Goal: Task Accomplishment & Management: Complete application form

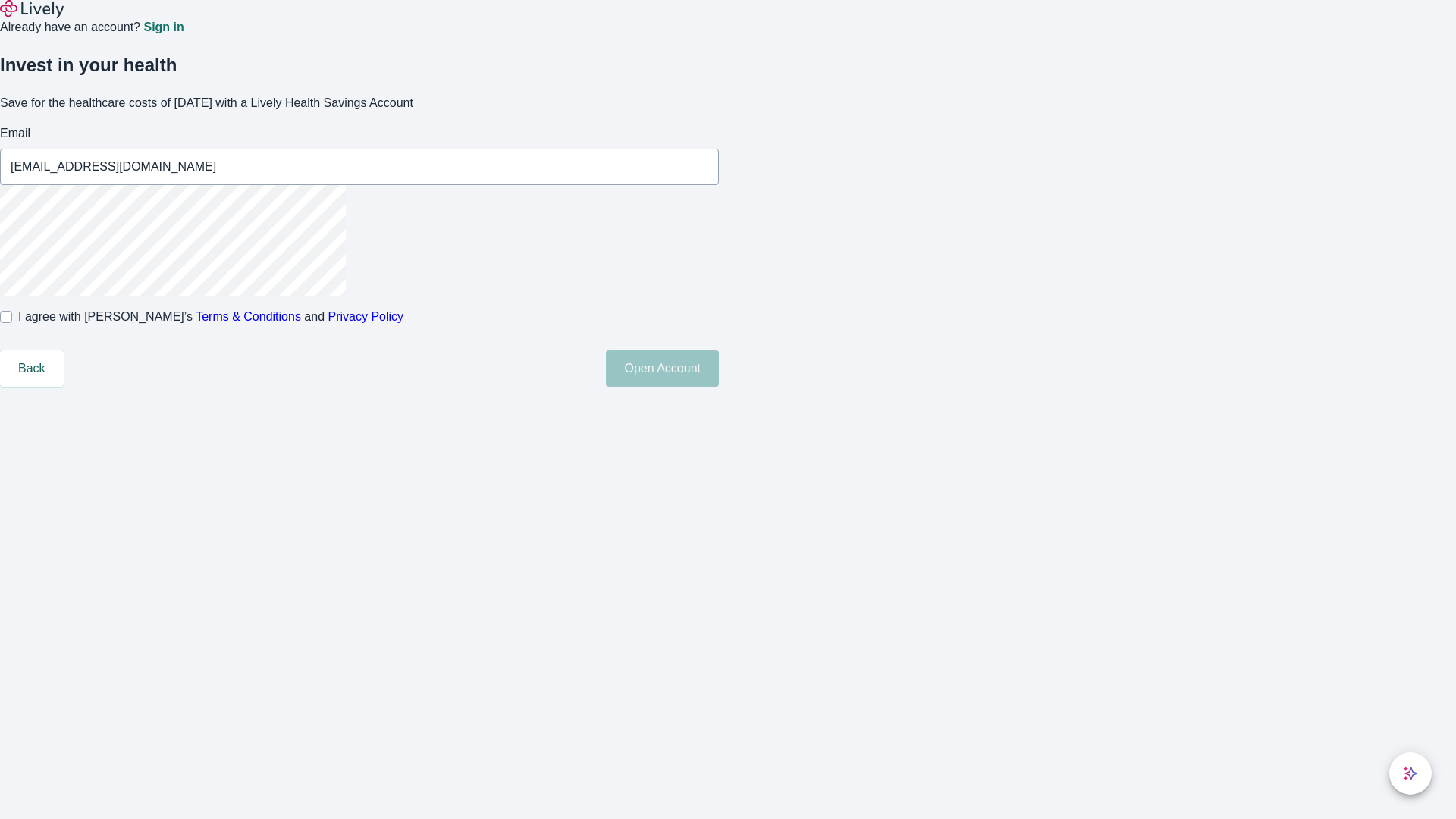
click at [12, 323] on input "I agree with Lively’s Terms & Conditions and Privacy Policy" at bounding box center [6, 316] width 12 height 12
checkbox input "true"
click at [719, 386] on button "Open Account" at bounding box center [662, 368] width 113 height 36
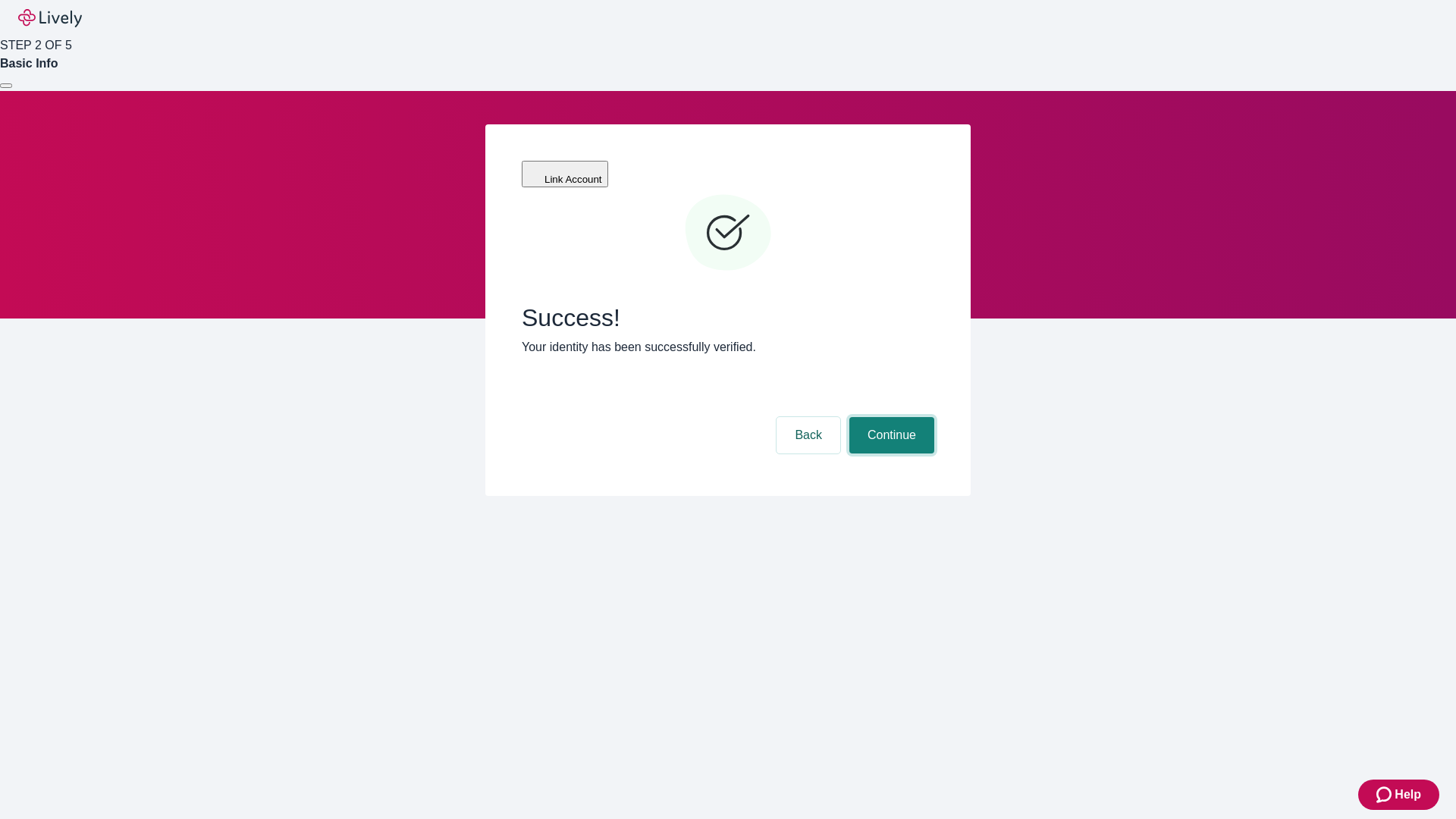
click at [890, 417] on button "Continue" at bounding box center [892, 435] width 85 height 36
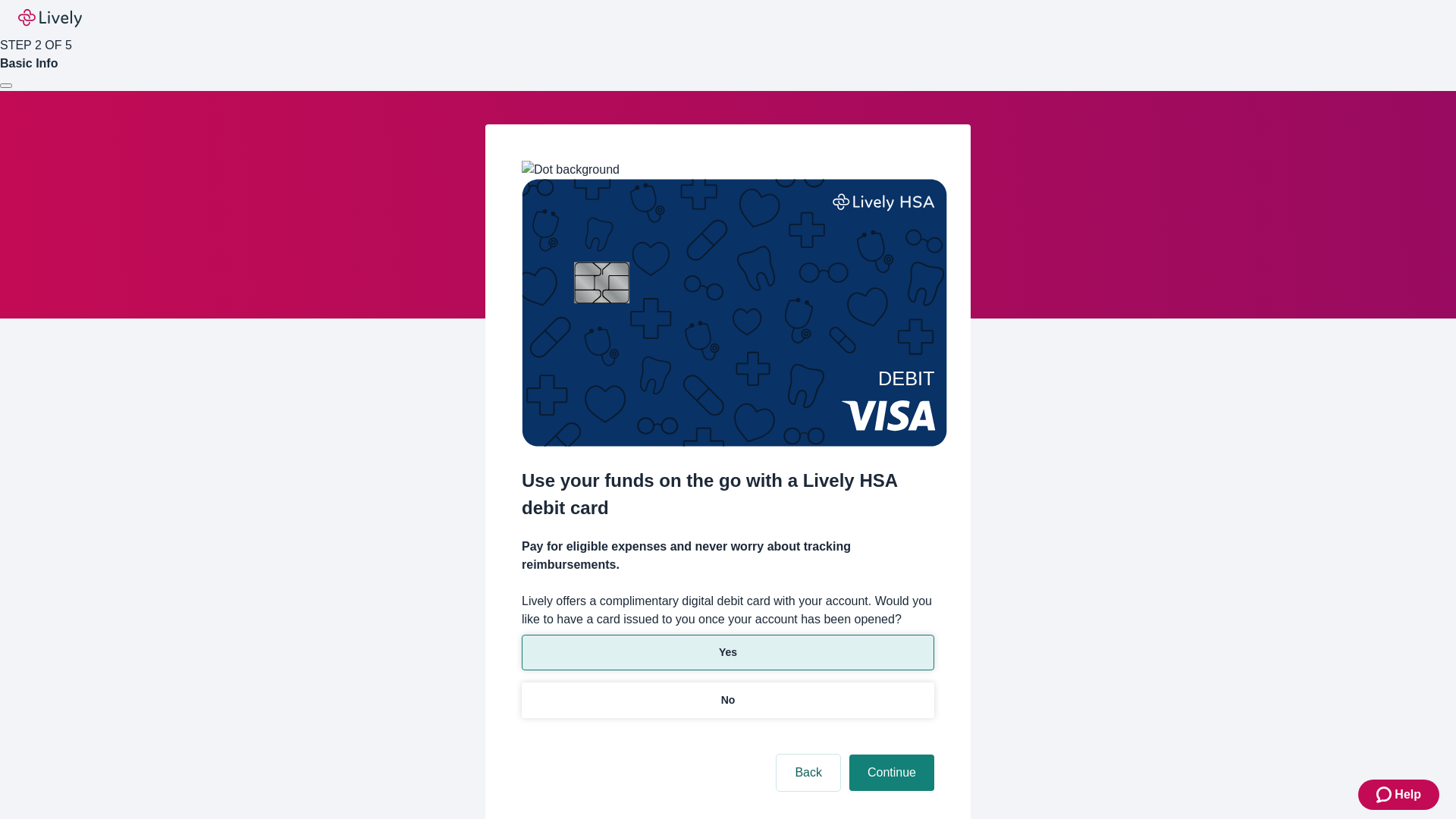
click at [728, 645] on p "Yes" at bounding box center [728, 652] width 18 height 16
click at [890, 755] on button "Continue" at bounding box center [892, 773] width 85 height 36
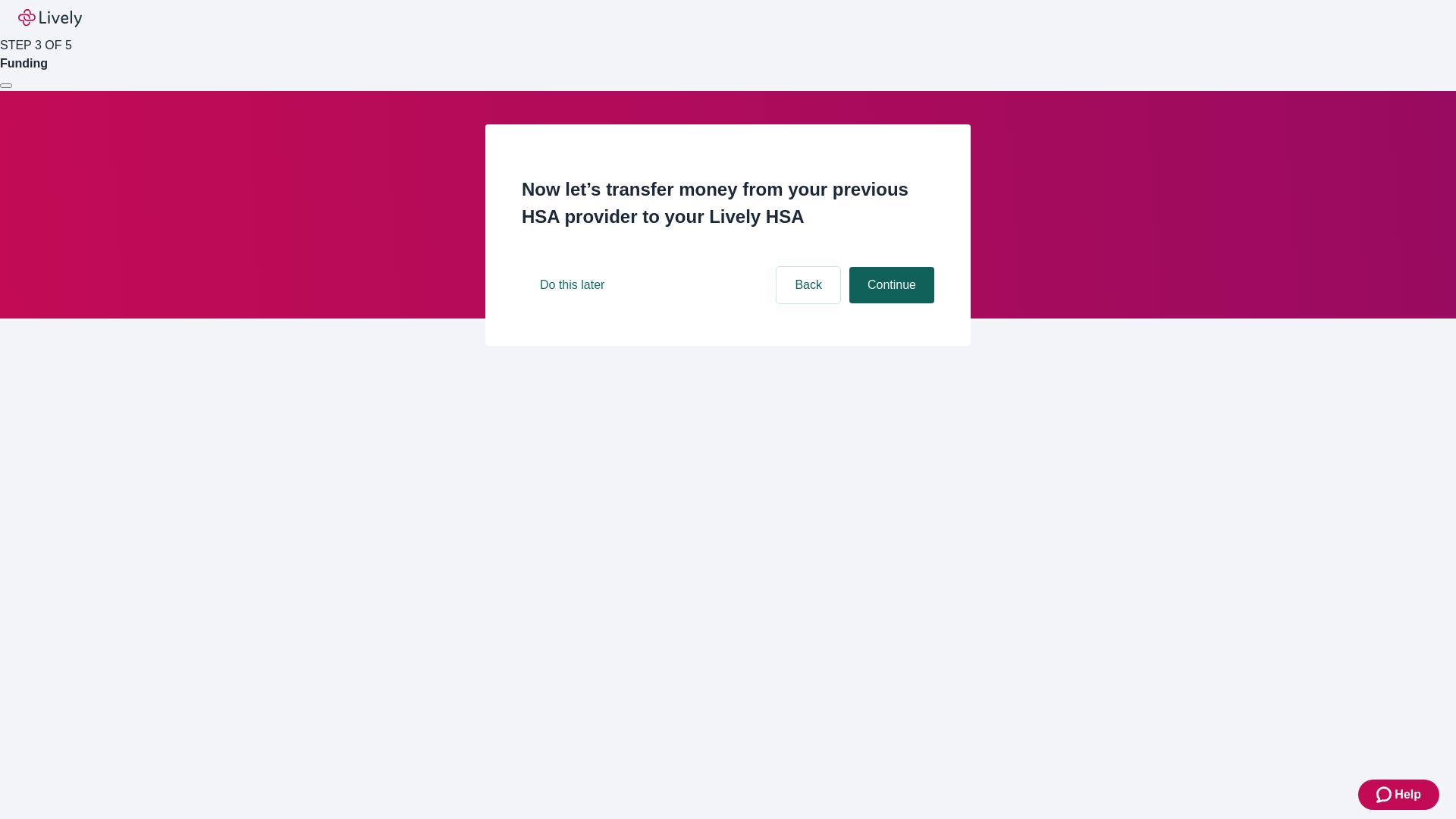
click at [890, 303] on button "Continue" at bounding box center [892, 285] width 85 height 36
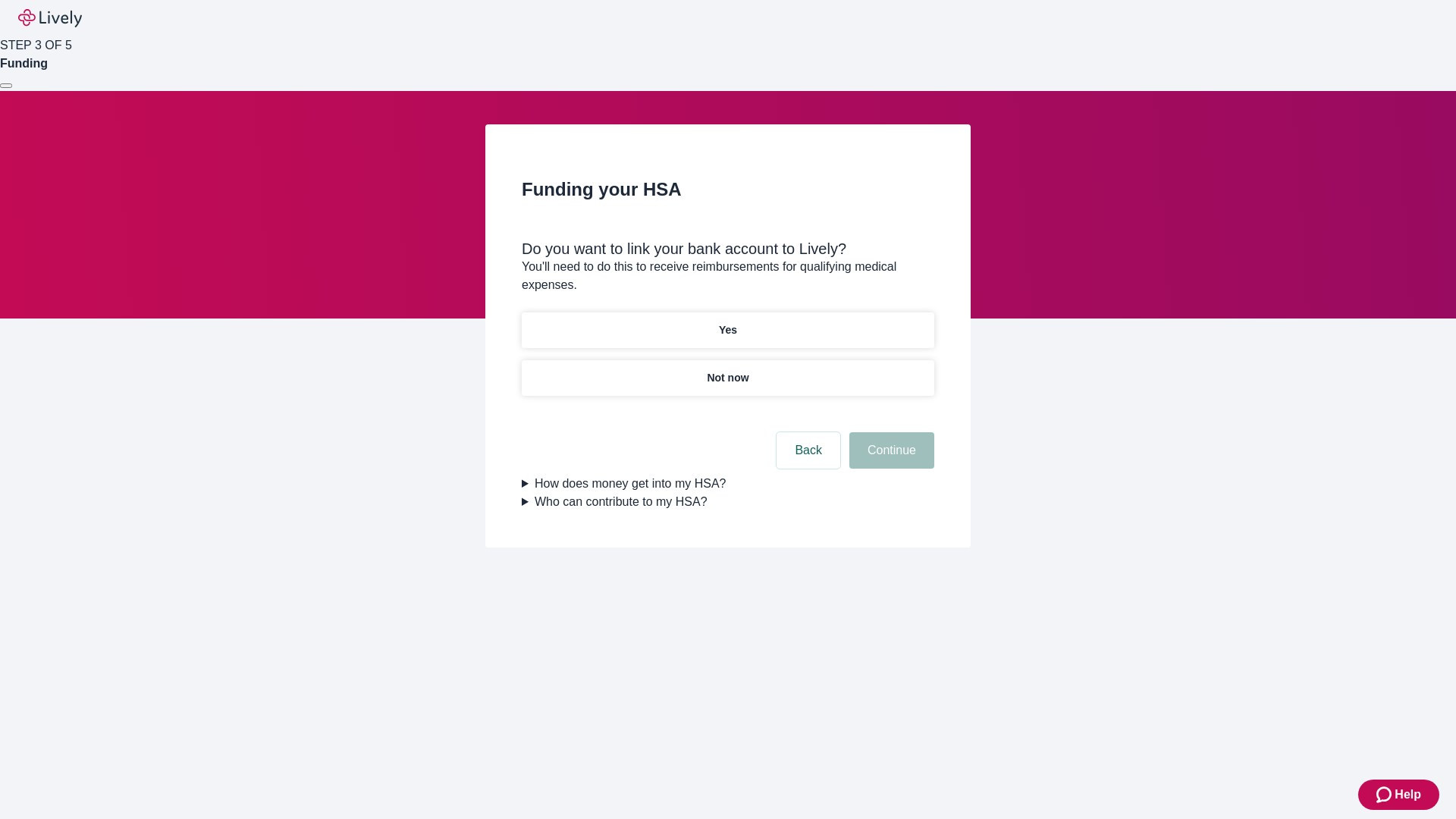
click at [728, 322] on p "Yes" at bounding box center [728, 329] width 18 height 16
click at [890, 432] on button "Continue" at bounding box center [892, 450] width 85 height 36
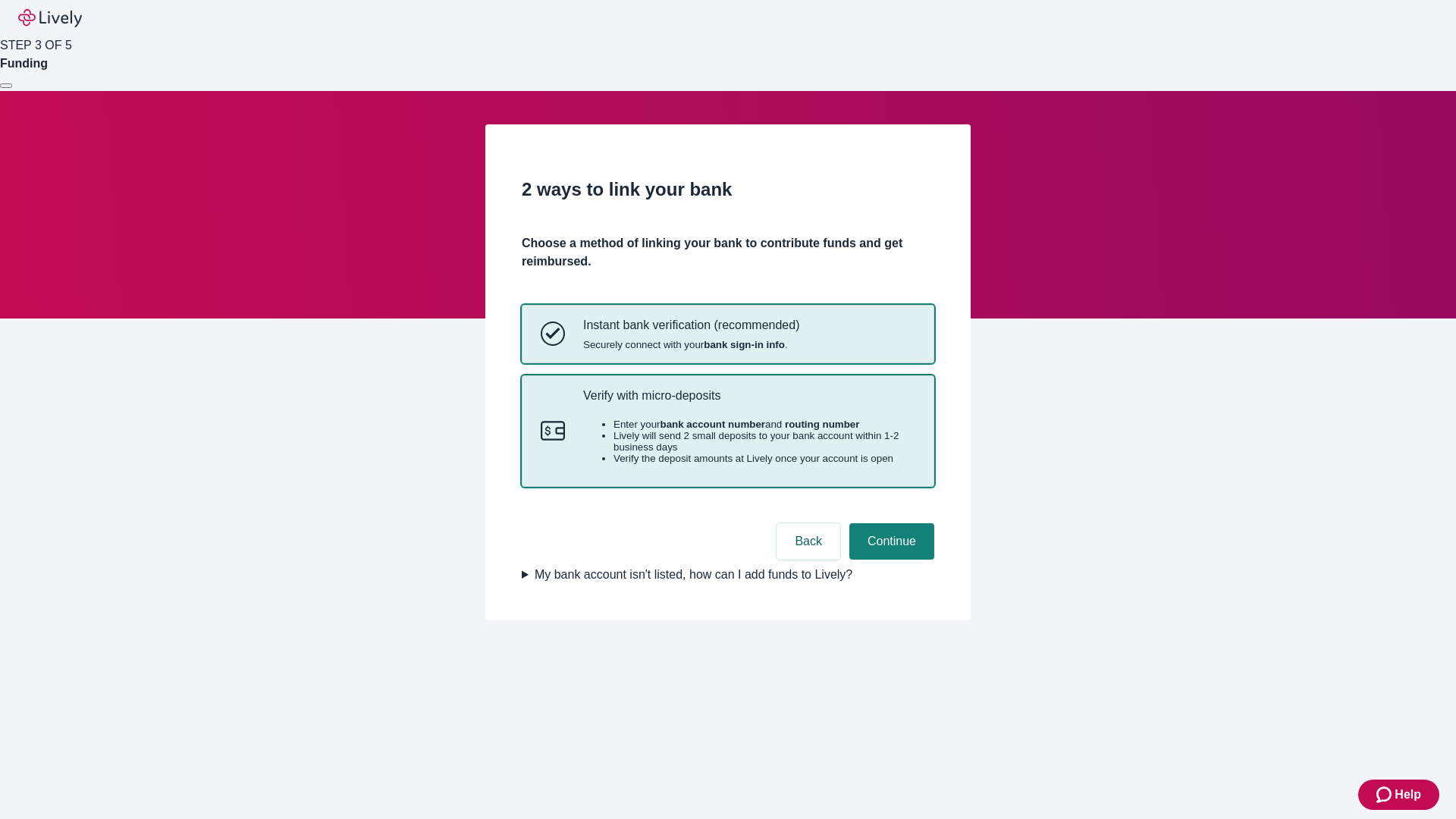
click at [748, 402] on p "Verify with micro-deposits" at bounding box center [749, 395] width 333 height 14
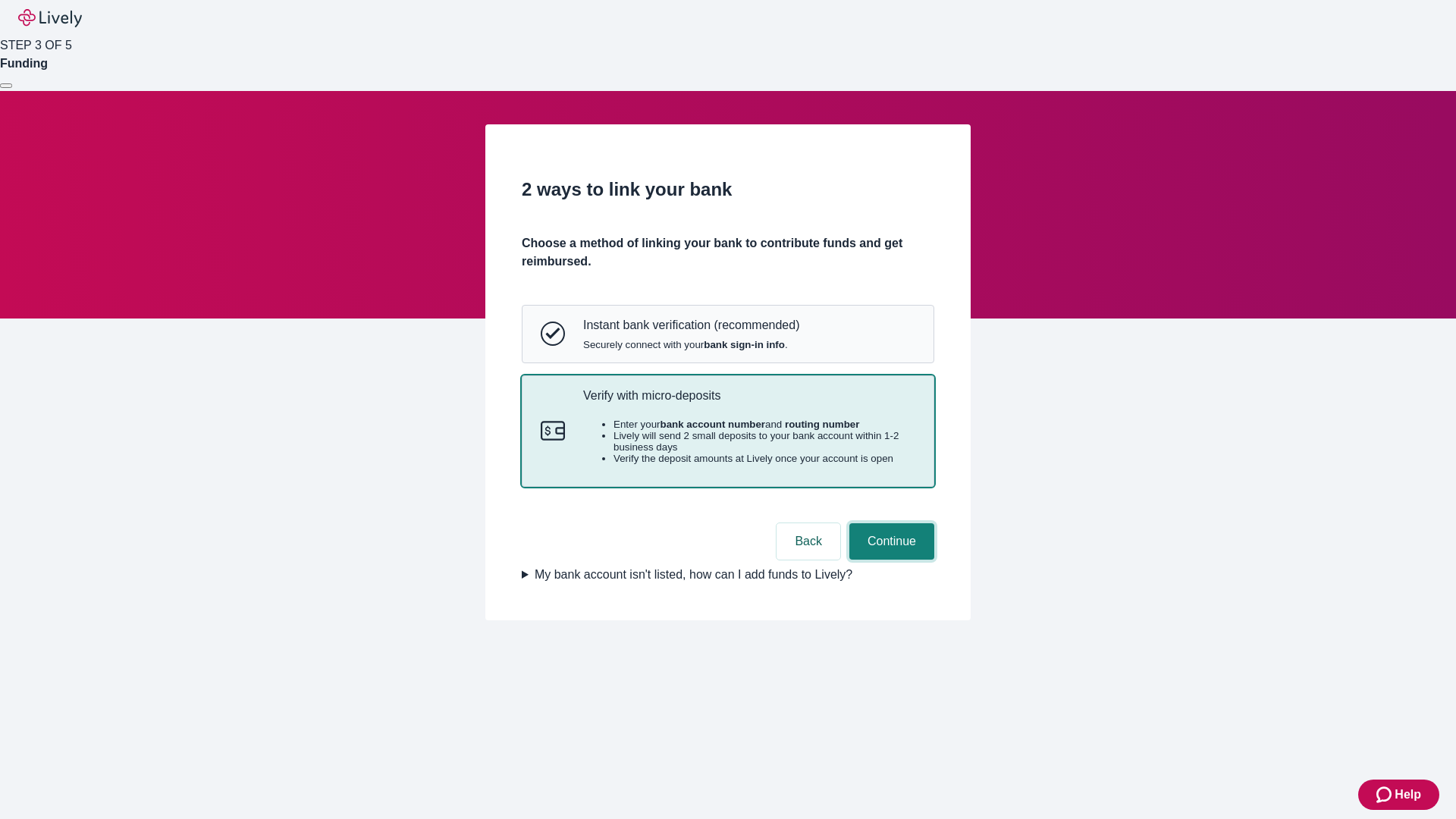
click at [890, 560] on button "Continue" at bounding box center [892, 541] width 85 height 36
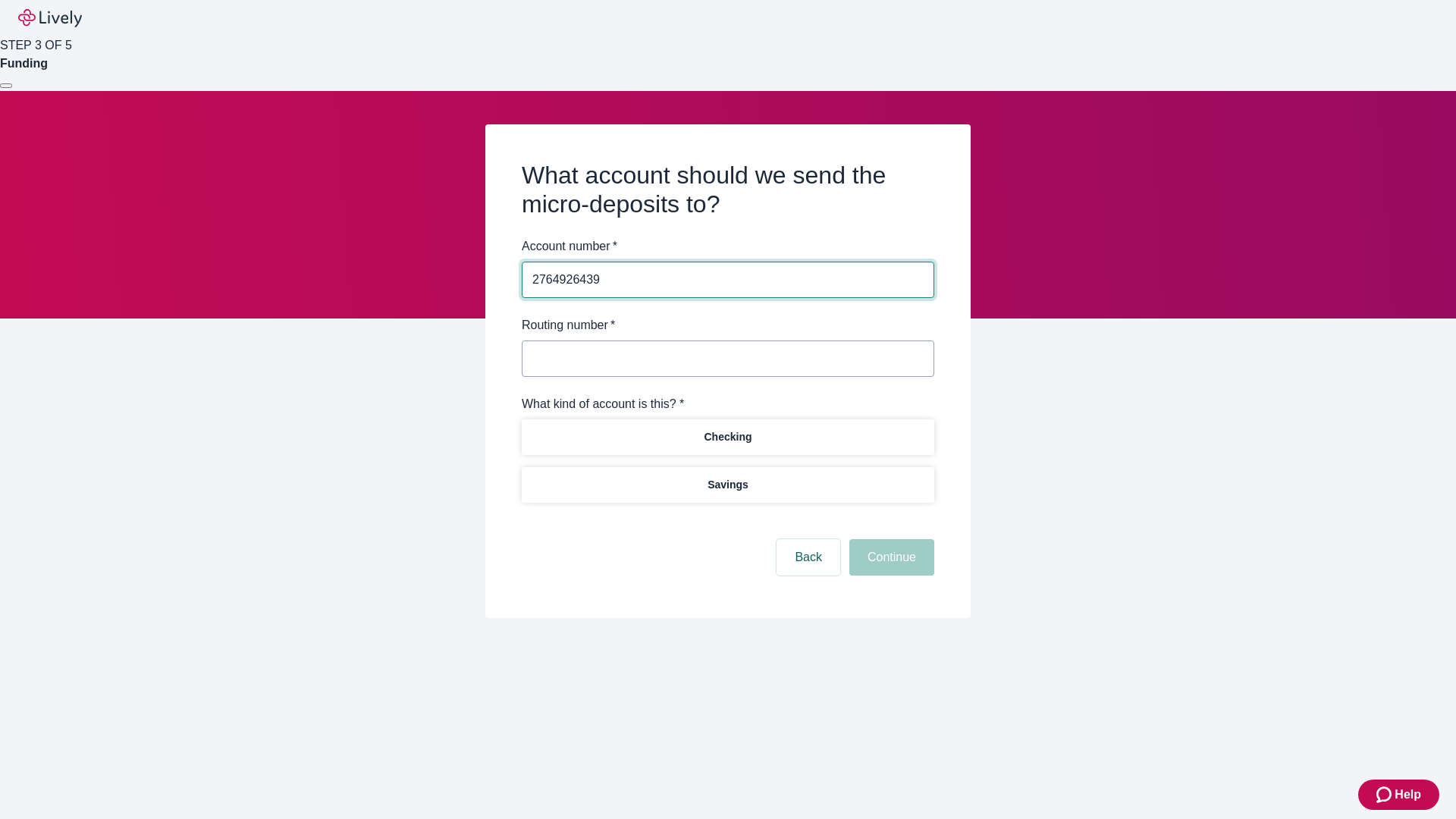
type input "2764926439"
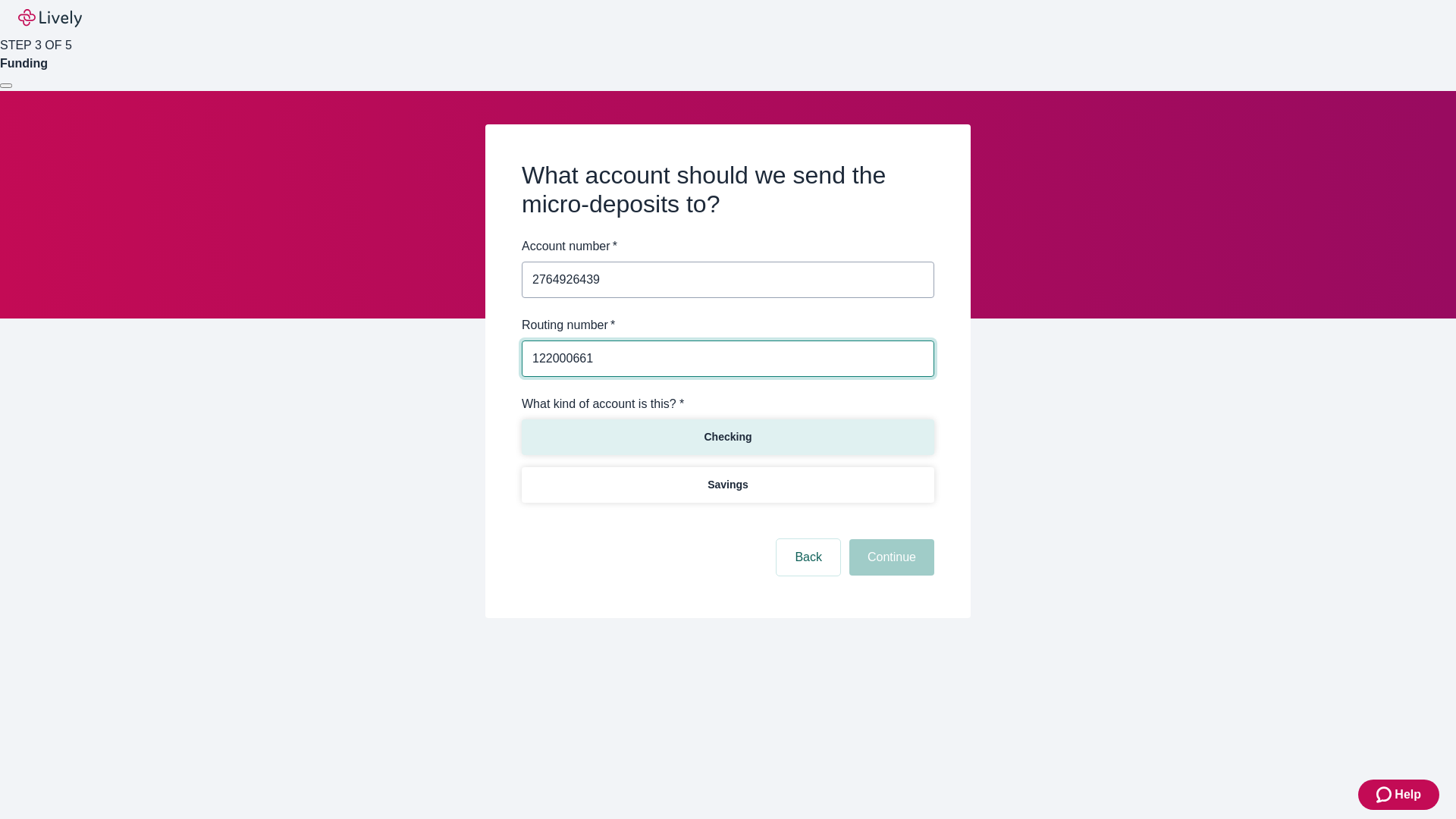
type input "122000661"
click at [728, 436] on p "Checking" at bounding box center [728, 436] width 47 height 16
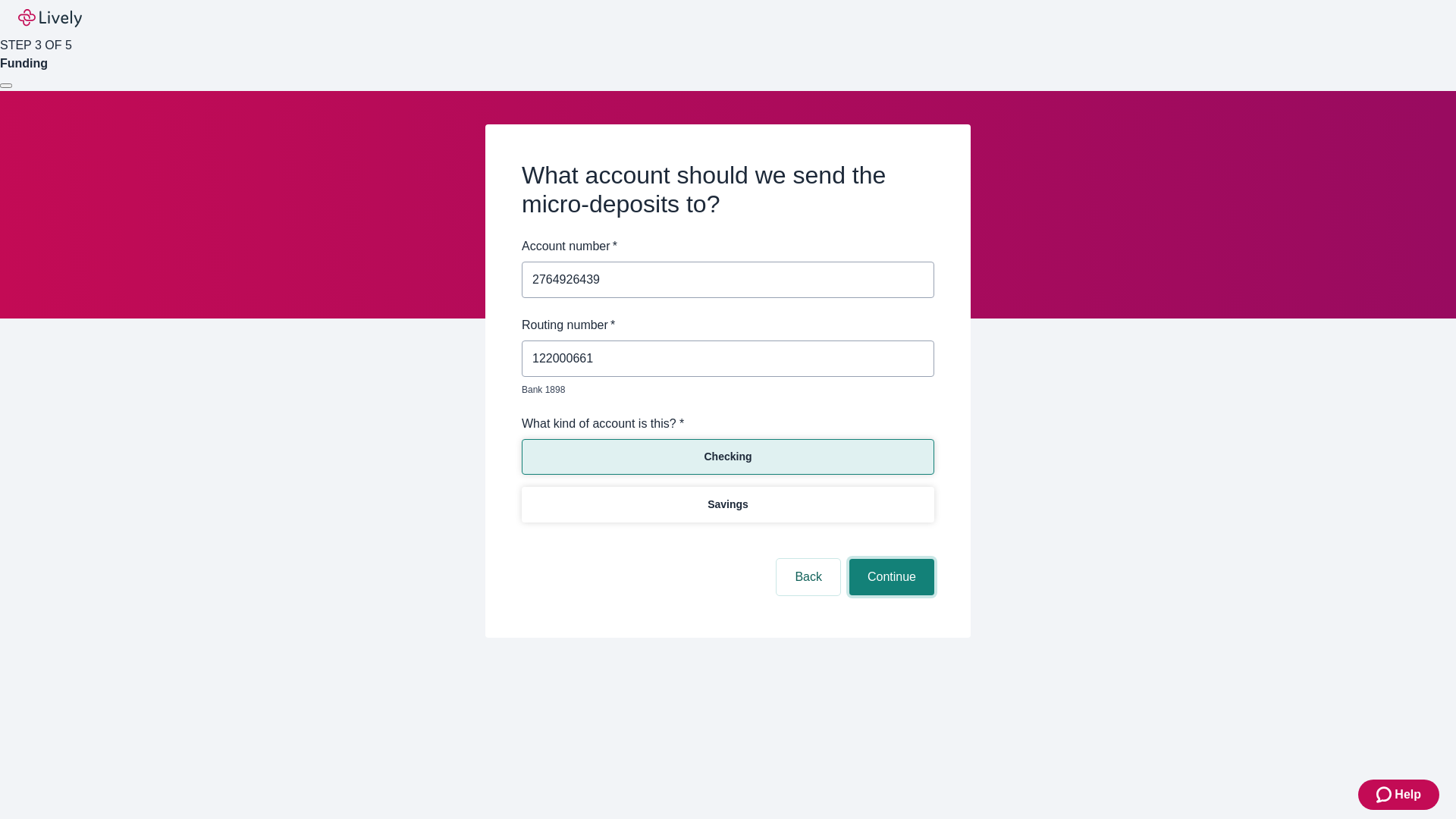
click at [890, 560] on button "Continue" at bounding box center [892, 577] width 85 height 36
